Goal: Find specific page/section: Find specific page/section

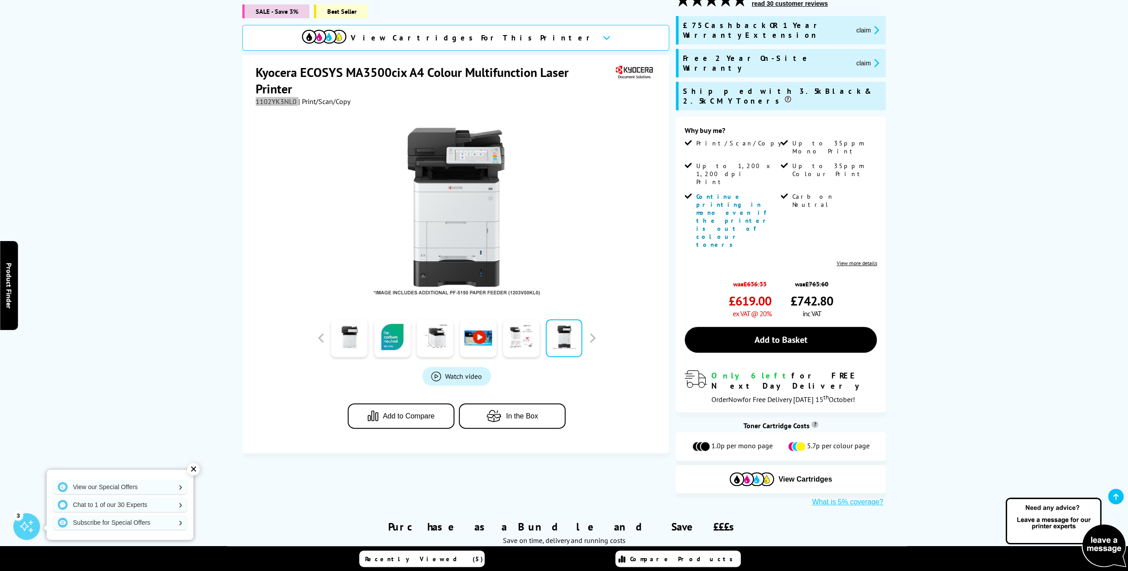
scroll to position [89, 0]
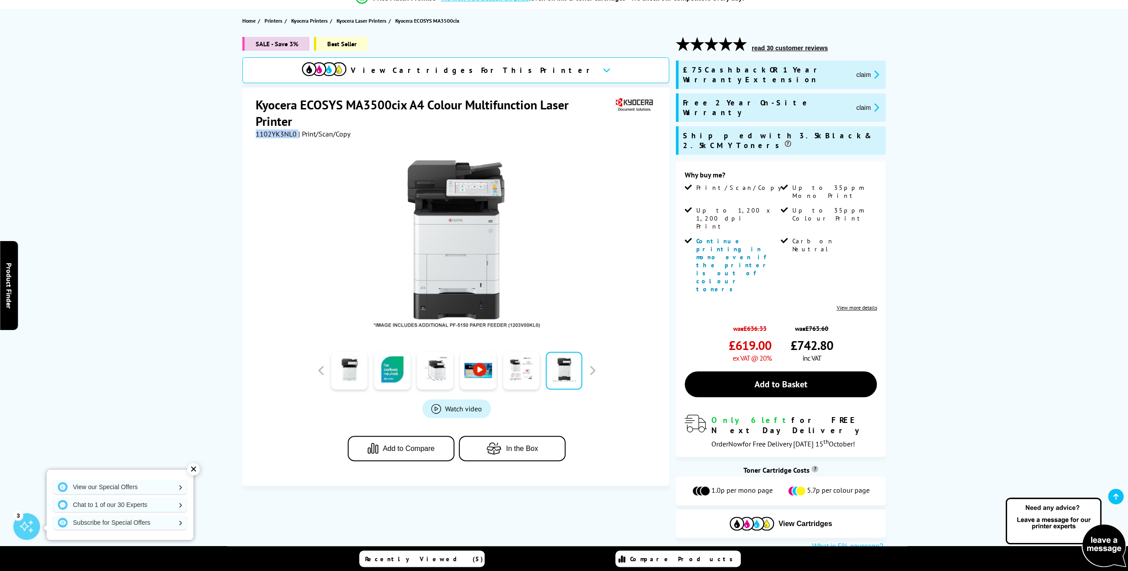
click at [772, 517] on img at bounding box center [752, 524] width 44 height 14
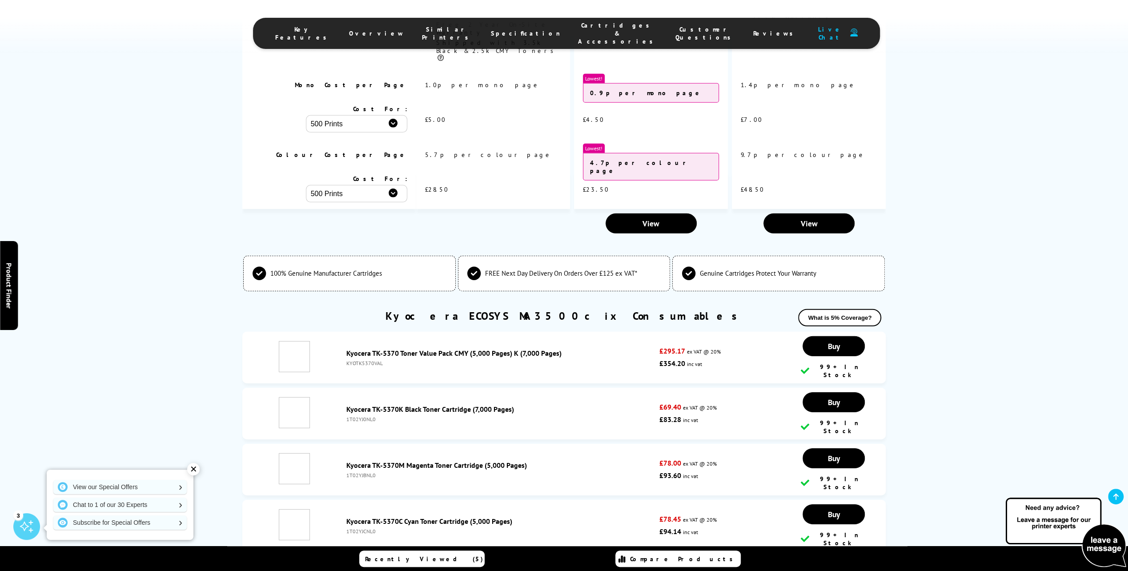
scroll to position [2629, 0]
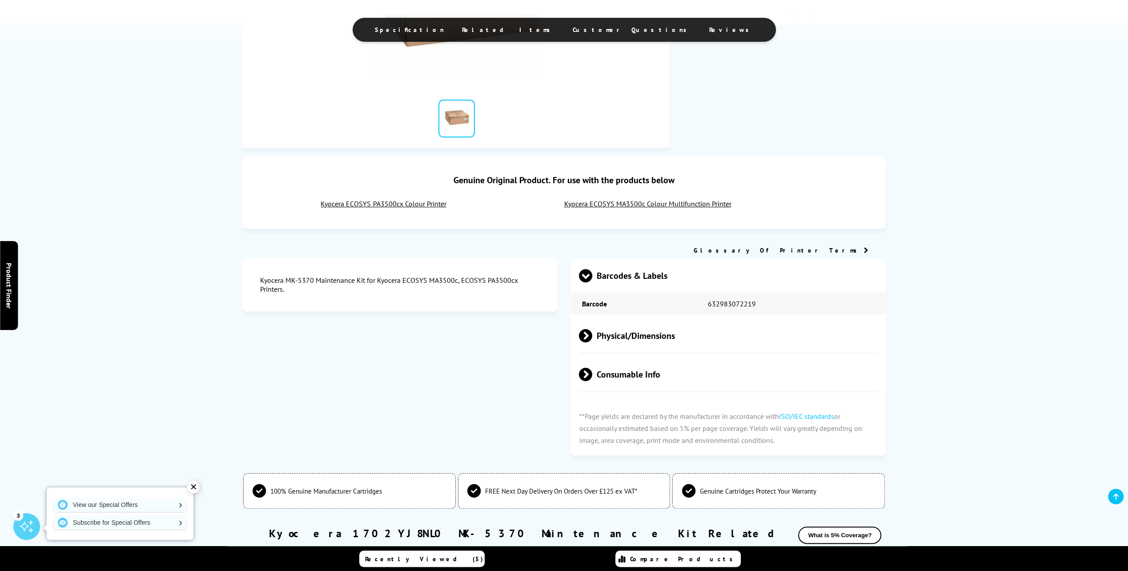
scroll to position [311, 0]
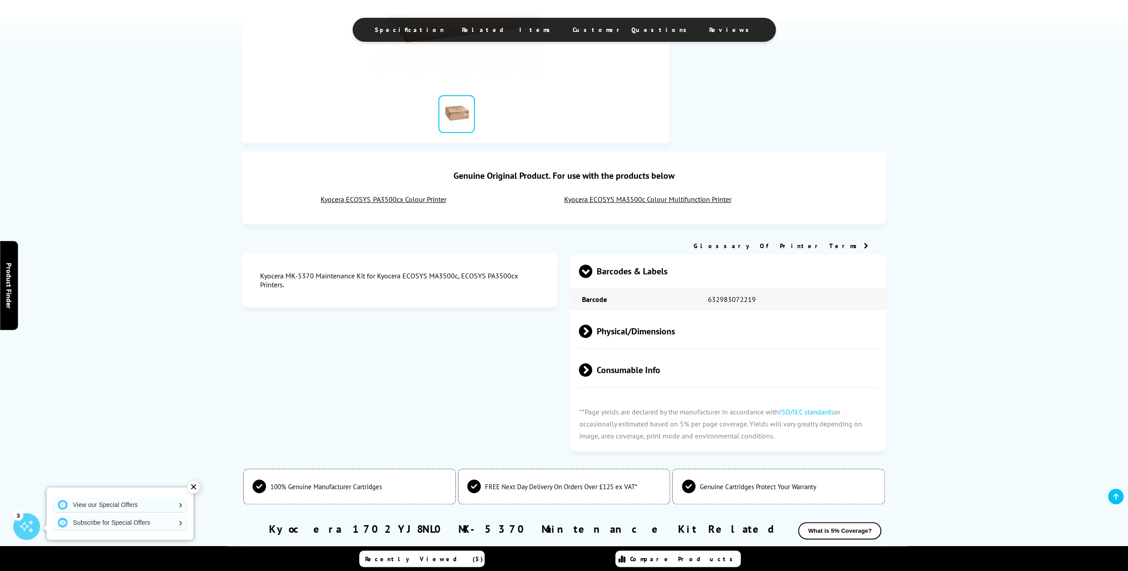
click at [592, 372] on span at bounding box center [592, 369] width 0 height 13
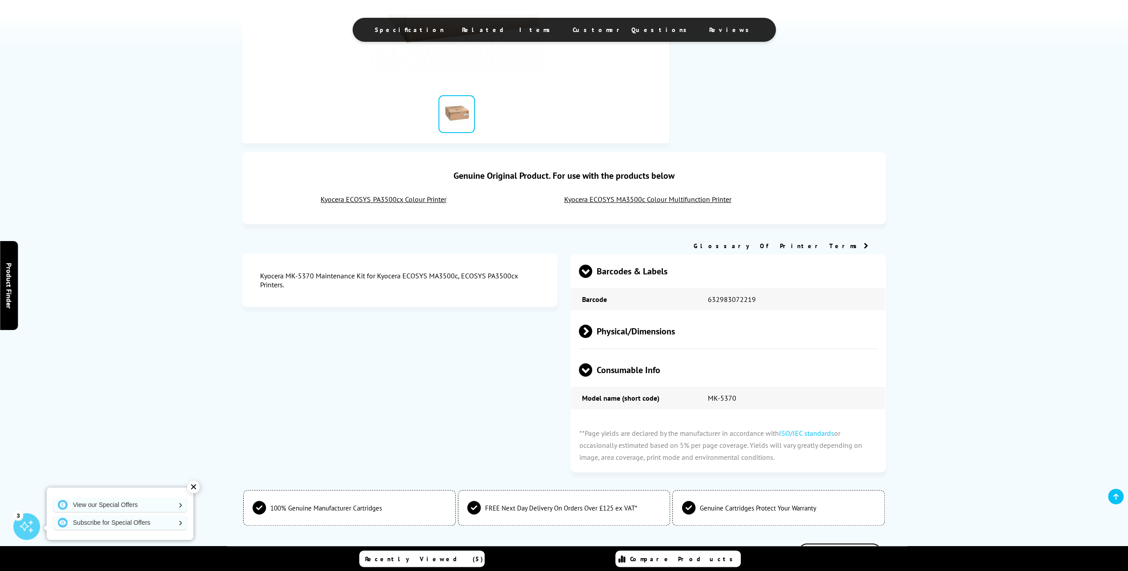
click at [592, 333] on span at bounding box center [592, 331] width 0 height 13
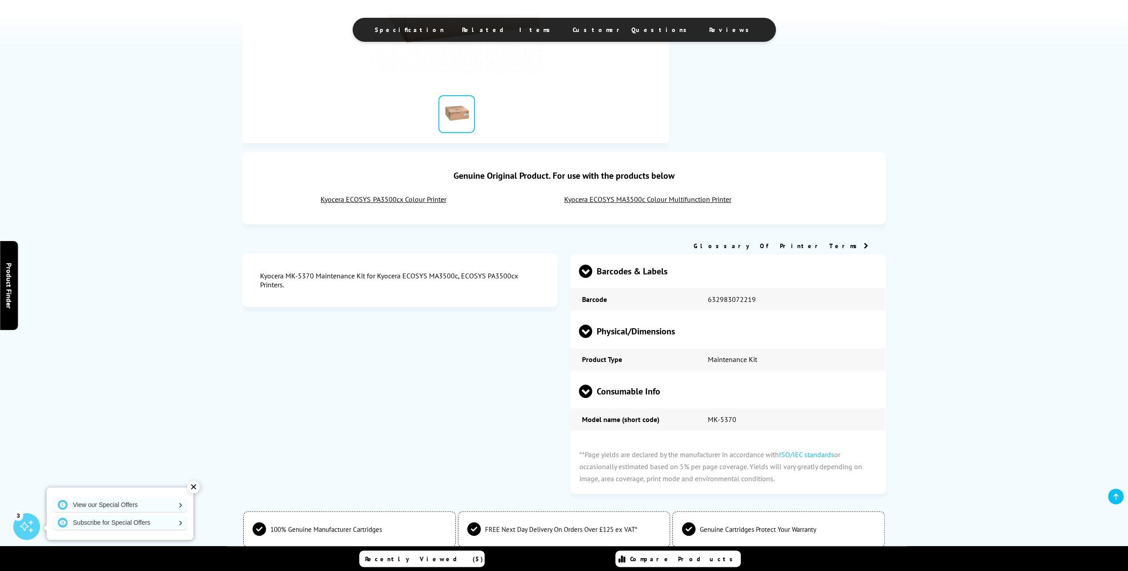
click at [585, 278] on span at bounding box center [585, 278] width 13 height 0
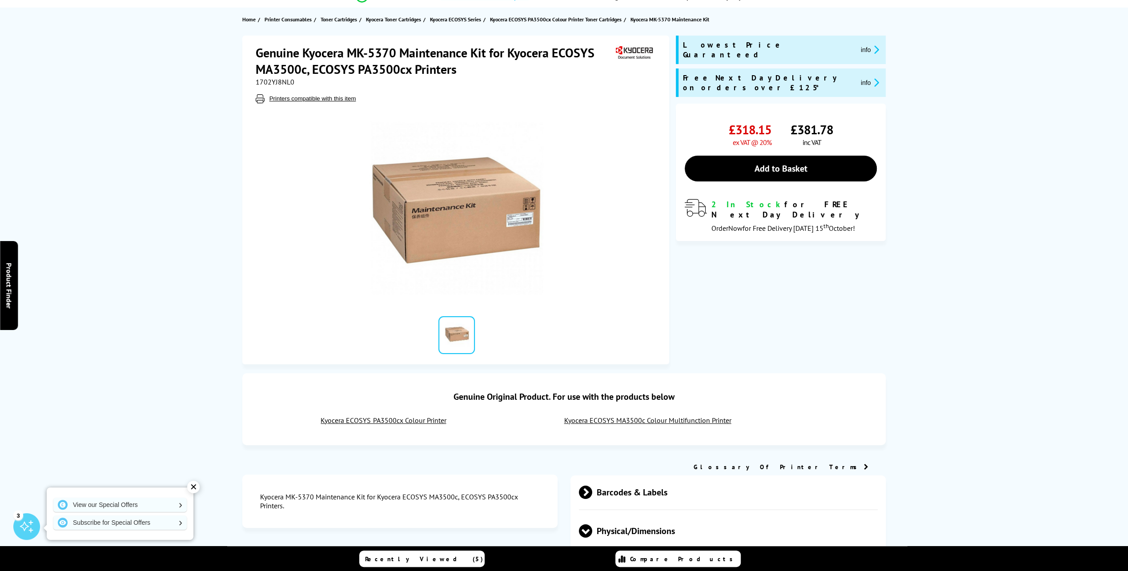
scroll to position [0, 0]
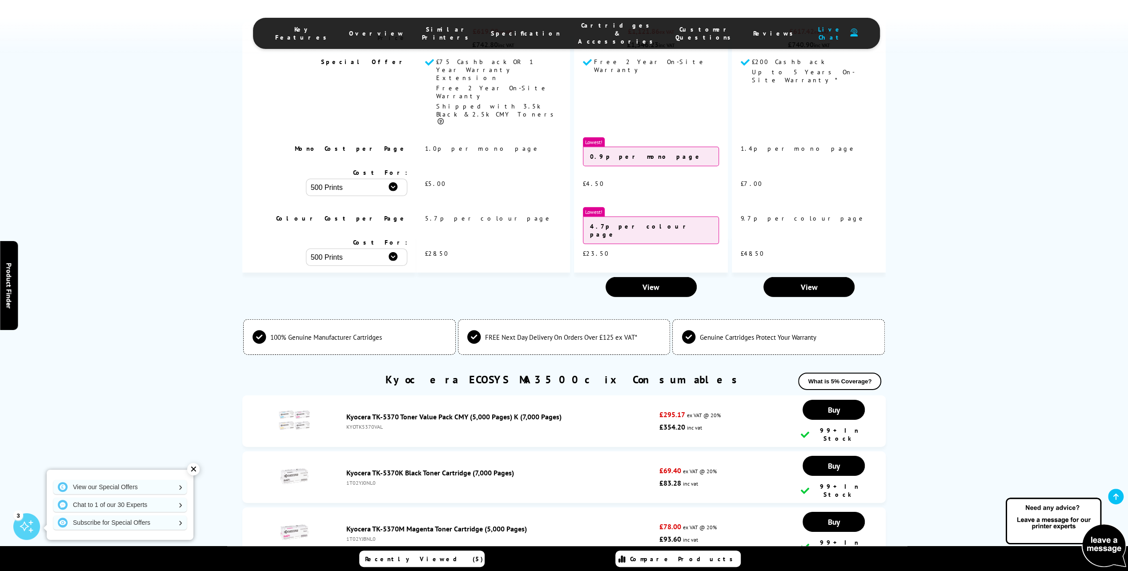
drag, startPoint x: 378, startPoint y: 352, endPoint x: 347, endPoint y: 355, distance: 31.2
click at [347, 479] on div "1T02YJ0NL0" at bounding box center [500, 482] width 309 height 7
copy div "1T02YJ0NL0"
drag, startPoint x: 375, startPoint y: 401, endPoint x: 346, endPoint y: 403, distance: 29.0
click at [346, 535] on div "1T02YJBNL0" at bounding box center [500, 538] width 309 height 7
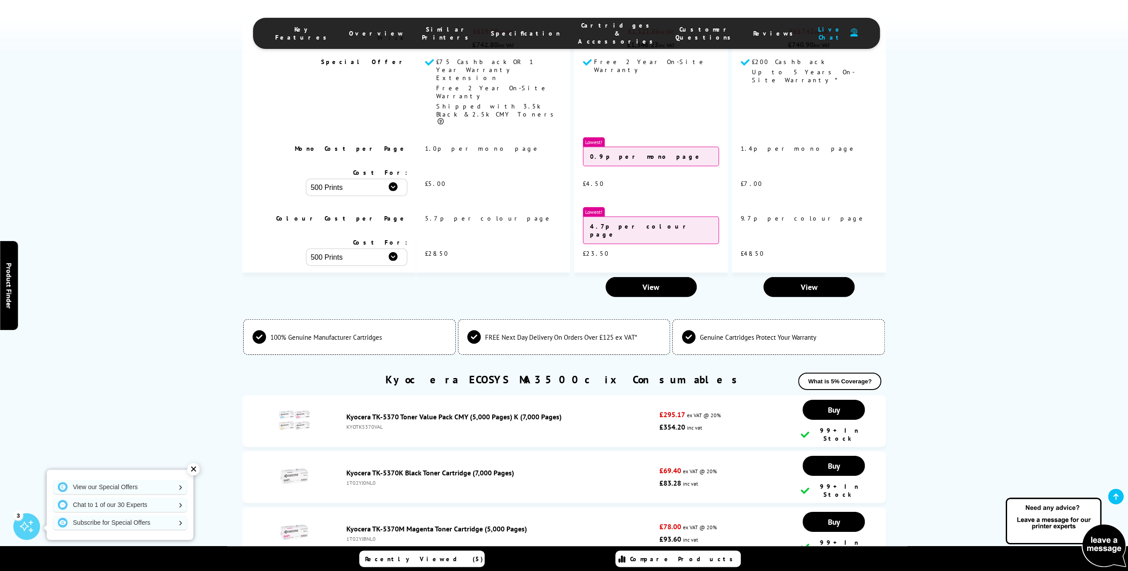
copy div "1T02YJBNL0"
